Goal: Use online tool/utility: Utilize a website feature to perform a specific function

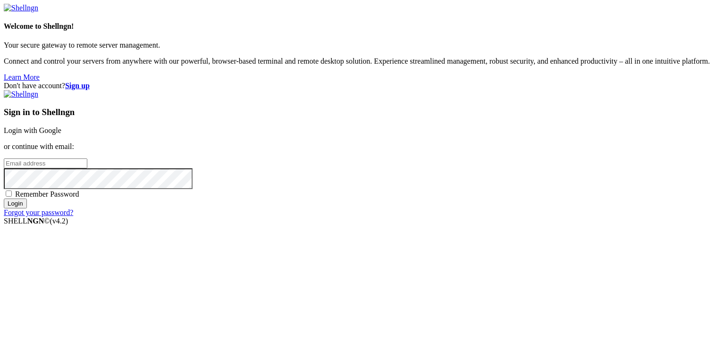
click at [61, 130] on link "Login with Google" at bounding box center [33, 130] width 58 height 8
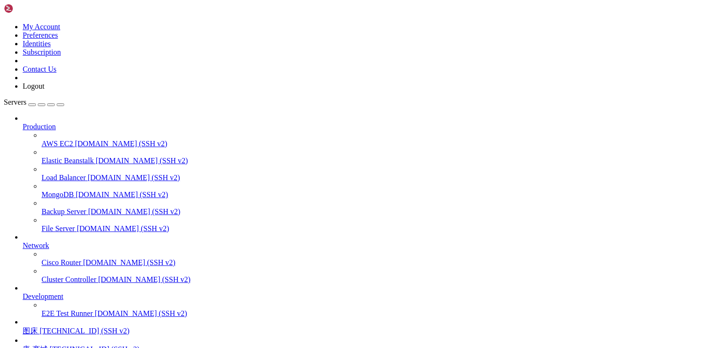
scroll to position [83, 0]
click at [77, 327] on span "[TECHNICAL_ID] (SSH v2)" at bounding box center [85, 331] width 90 height 8
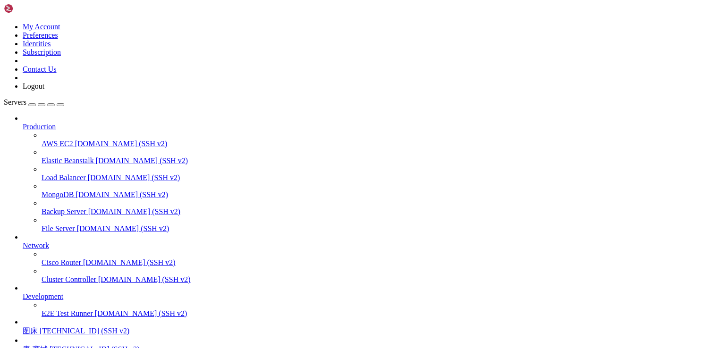
drag, startPoint x: 27, startPoint y: 584, endPoint x: 78, endPoint y: 584, distance: 50.9
